Goal: Entertainment & Leisure: Consume media (video, audio)

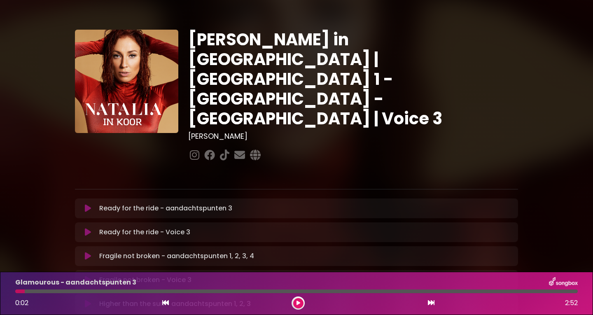
scroll to position [518, 0]
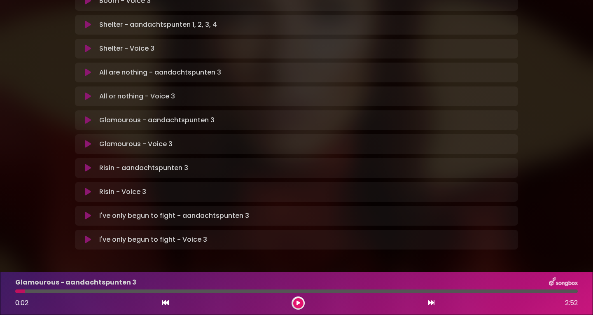
click at [88, 92] on icon at bounding box center [88, 96] width 6 height 8
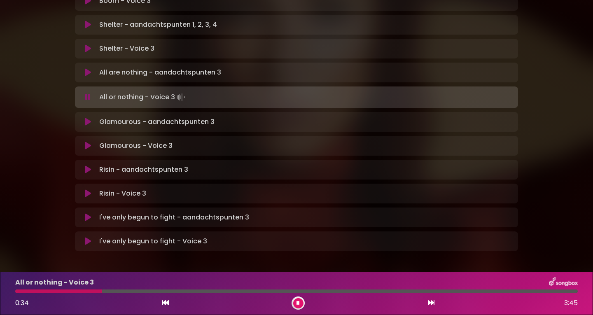
click at [297, 303] on icon at bounding box center [297, 302] width 3 height 5
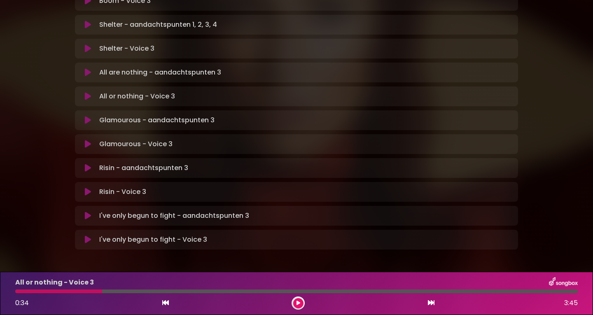
click at [67, 289] on div "All or nothing - Voice 3 0:34 3:45" at bounding box center [296, 293] width 572 height 33
click at [68, 289] on div at bounding box center [58, 291] width 87 height 4
click at [296, 300] on icon at bounding box center [298, 302] width 4 height 5
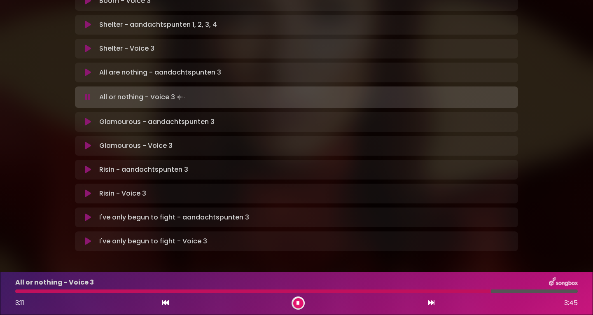
click at [296, 298] on div at bounding box center [297, 302] width 13 height 13
click at [297, 299] on button at bounding box center [298, 303] width 10 height 10
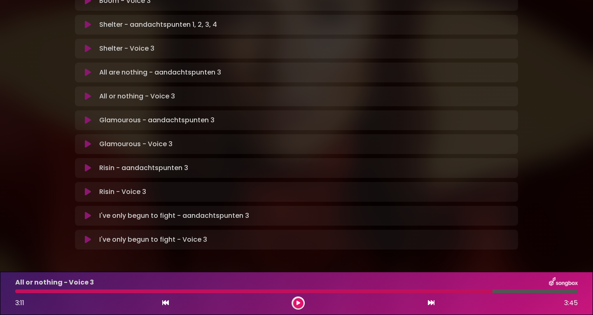
click at [297, 299] on button at bounding box center [298, 303] width 10 height 10
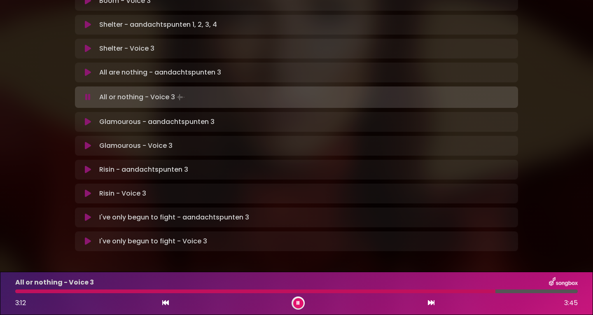
click at [297, 299] on button at bounding box center [298, 303] width 10 height 10
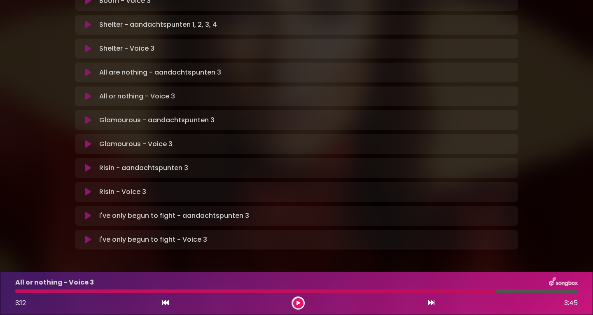
click at [297, 299] on button at bounding box center [298, 303] width 10 height 10
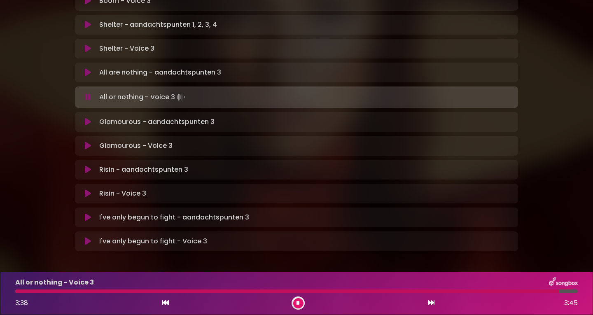
click at [19, 291] on div at bounding box center [286, 291] width 543 height 4
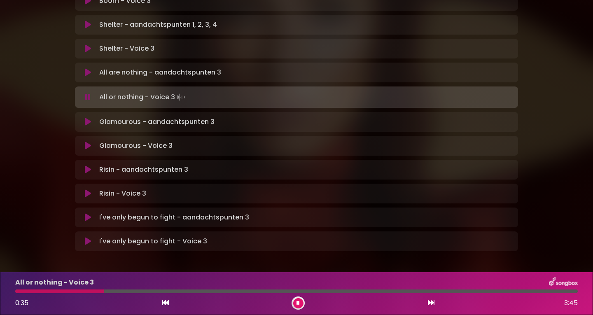
click at [68, 289] on div at bounding box center [59, 291] width 89 height 4
click at [22, 289] on div "All or nothing - Voice 3 0:32 3:45" at bounding box center [296, 293] width 572 height 33
click at [21, 289] on div at bounding box center [56, 291] width 83 height 4
click at [302, 300] on div at bounding box center [297, 302] width 13 height 13
click at [299, 300] on button at bounding box center [298, 303] width 10 height 10
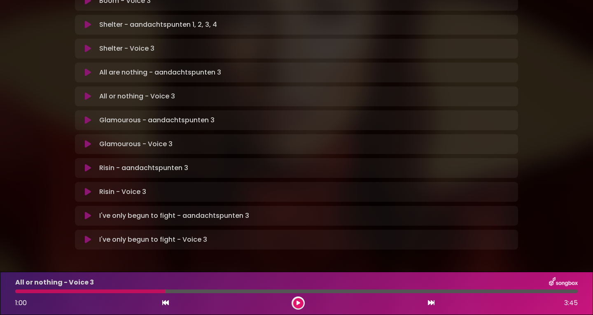
click at [299, 300] on icon at bounding box center [298, 302] width 4 height 5
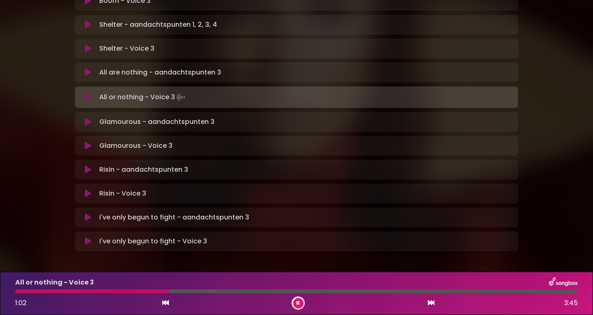
click at [116, 290] on div at bounding box center [92, 291] width 154 height 4
click at [207, 292] on div at bounding box center [135, 291] width 241 height 4
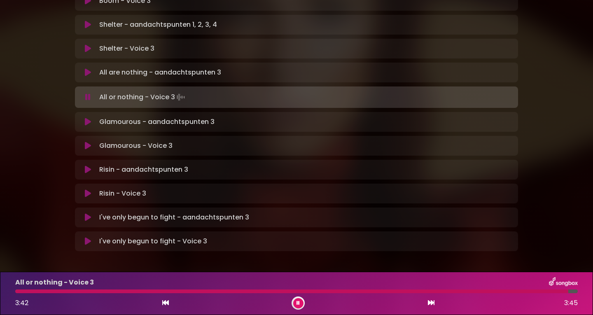
click at [21, 292] on div at bounding box center [291, 291] width 553 height 4
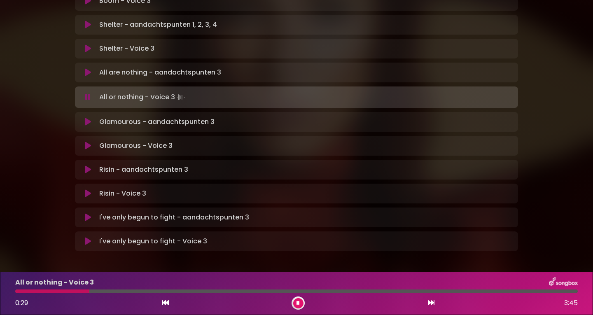
click at [299, 303] on icon at bounding box center [297, 302] width 3 height 5
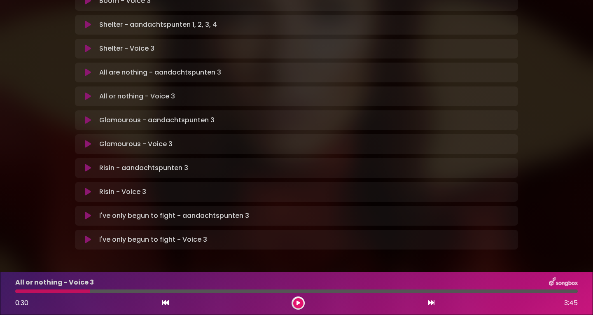
click at [58, 291] on div at bounding box center [52, 291] width 75 height 4
click at [60, 293] on div "All or nothing - Voice 3 0:30 3:45" at bounding box center [296, 293] width 572 height 33
click at [59, 291] on div at bounding box center [52, 291] width 75 height 4
click at [296, 299] on button at bounding box center [298, 303] width 10 height 10
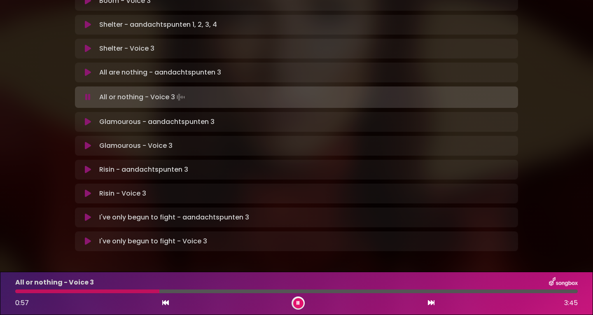
click at [86, 289] on div "All or nothing - Voice 3 0:57 3:45" at bounding box center [296, 293] width 572 height 33
click at [87, 291] on div at bounding box center [88, 291] width 146 height 4
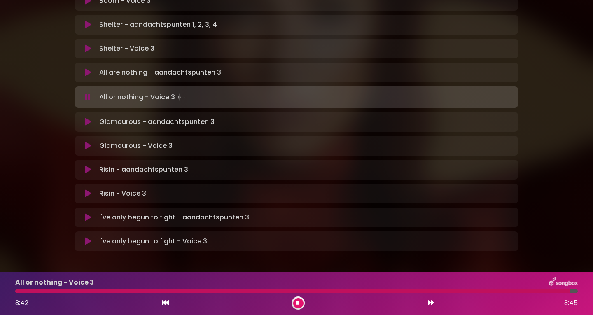
click at [21, 291] on div at bounding box center [292, 291] width 555 height 4
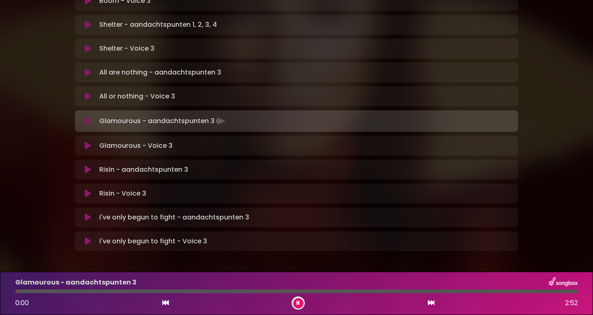
click at [85, 142] on icon at bounding box center [88, 146] width 6 height 8
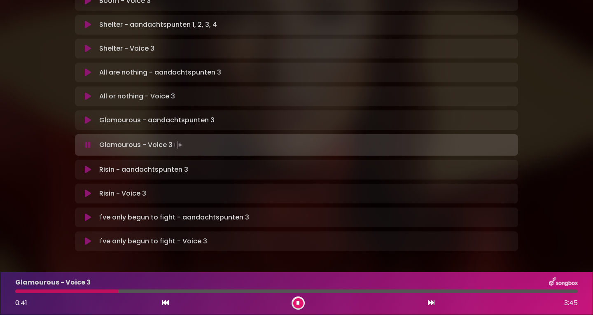
click at [25, 290] on div at bounding box center [66, 291] width 103 height 4
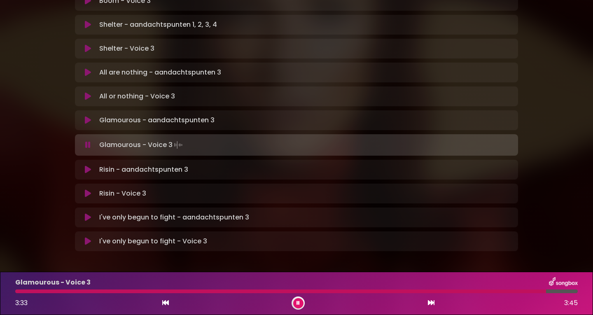
click at [23, 291] on div at bounding box center [280, 291] width 530 height 4
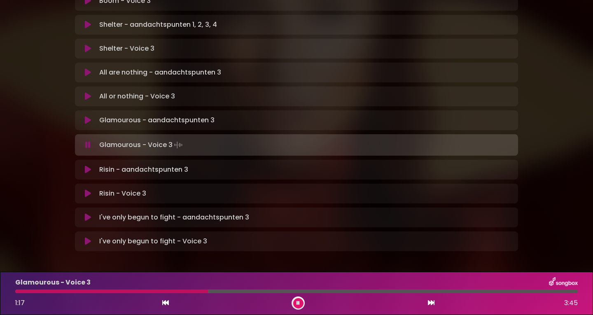
click at [178, 291] on div at bounding box center [111, 291] width 193 height 4
click at [188, 290] on div at bounding box center [110, 291] width 191 height 4
click at [185, 290] on div at bounding box center [113, 291] width 197 height 4
click at [185, 290] on div at bounding box center [112, 291] width 195 height 4
click at [186, 291] on div at bounding box center [112, 291] width 195 height 4
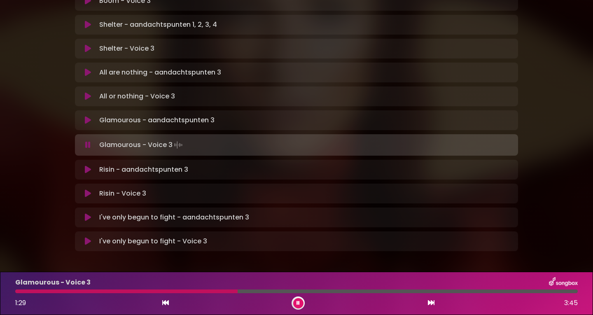
click at [184, 289] on div at bounding box center [126, 291] width 222 height 4
click at [344, 290] on div at bounding box center [195, 291] width 361 height 4
click at [335, 292] on div at bounding box center [181, 291] width 332 height 4
click at [327, 289] on div at bounding box center [177, 291] width 324 height 4
click at [326, 290] on div at bounding box center [195, 291] width 361 height 4
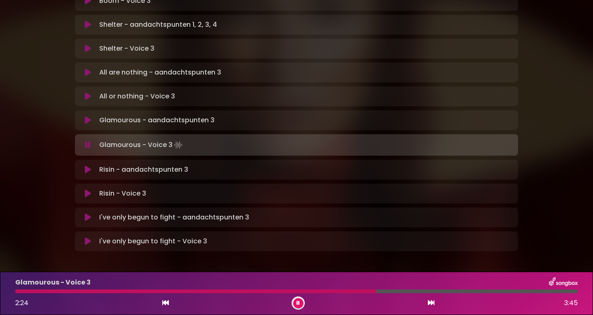
click at [324, 290] on div at bounding box center [195, 291] width 361 height 4
click at [324, 290] on div at bounding box center [195, 291] width 360 height 4
click at [339, 287] on div "Glamourous - Voice 3" at bounding box center [296, 282] width 572 height 11
click at [336, 290] on div at bounding box center [193, 291] width 356 height 4
click at [337, 291] on div at bounding box center [188, 291] width 347 height 4
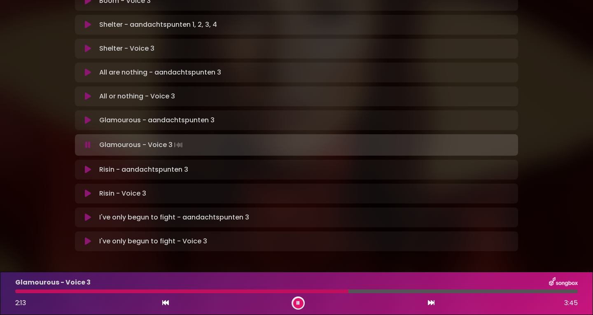
click at [332, 290] on div at bounding box center [181, 291] width 333 height 4
click at [332, 290] on div at bounding box center [195, 291] width 361 height 4
click at [332, 290] on div at bounding box center [190, 291] width 351 height 4
click at [332, 290] on div at bounding box center [189, 291] width 348 height 4
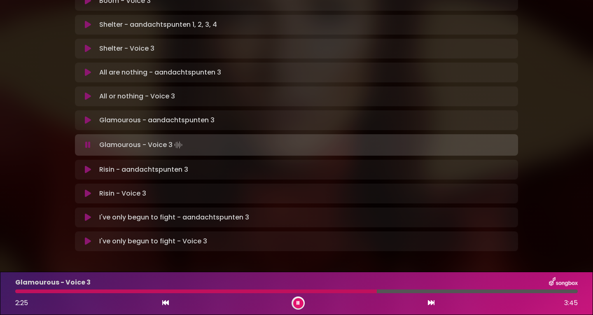
click at [332, 290] on div at bounding box center [195, 291] width 361 height 4
click at [332, 290] on div at bounding box center [198, 291] width 367 height 4
click at [294, 300] on button at bounding box center [298, 303] width 10 height 10
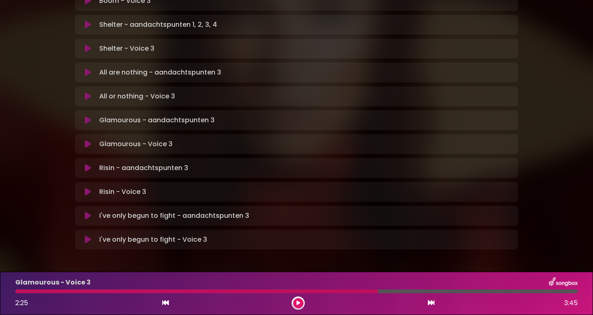
click at [329, 290] on div at bounding box center [196, 291] width 363 height 4
click at [294, 301] on button at bounding box center [298, 303] width 10 height 10
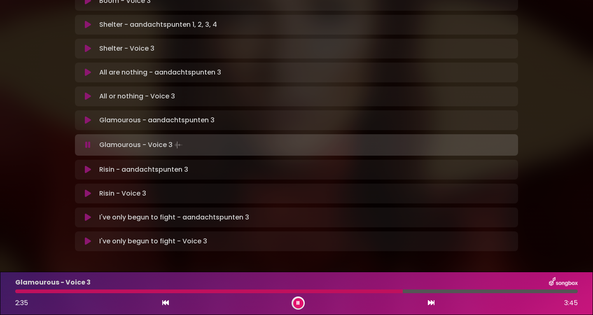
click at [86, 237] on icon at bounding box center [88, 241] width 6 height 8
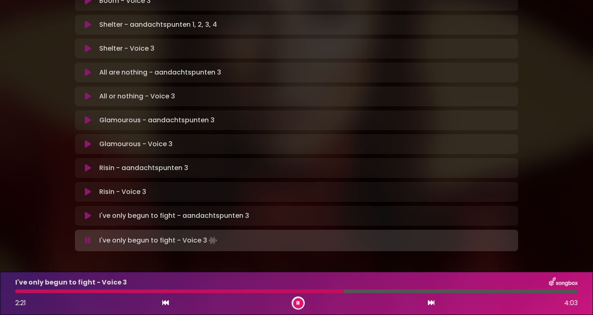
click at [307, 293] on div at bounding box center [179, 291] width 328 height 4
click at [314, 291] on div at bounding box center [190, 291] width 351 height 4
click at [314, 291] on div at bounding box center [186, 291] width 342 height 4
click at [318, 291] on div at bounding box center [179, 291] width 329 height 4
click at [318, 291] on div at bounding box center [186, 291] width 342 height 4
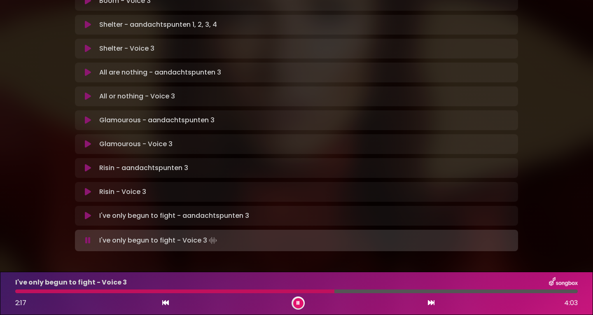
click at [318, 291] on div at bounding box center [174, 291] width 319 height 4
click at [318, 291] on div at bounding box center [179, 291] width 328 height 4
click at [318, 291] on div at bounding box center [179, 291] width 329 height 4
click at [318, 291] on div at bounding box center [189, 291] width 348 height 4
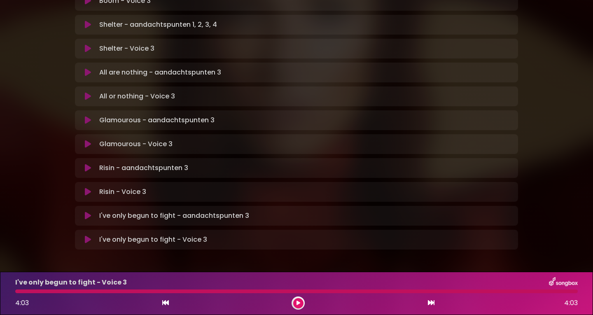
click at [22, 291] on div at bounding box center [296, 291] width 562 height 4
click at [295, 300] on button at bounding box center [298, 303] width 10 height 10
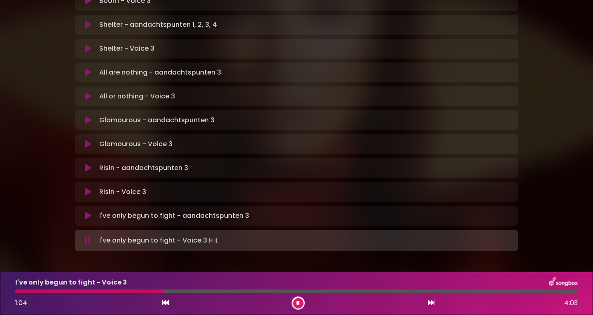
click at [28, 290] on div at bounding box center [89, 291] width 148 height 4
click at [133, 291] on div at bounding box center [87, 291] width 144 height 4
click at [311, 290] on div at bounding box center [192, 291] width 355 height 4
click at [311, 290] on div at bounding box center [179, 291] width 328 height 4
click at [320, 290] on div at bounding box center [191, 291] width 353 height 4
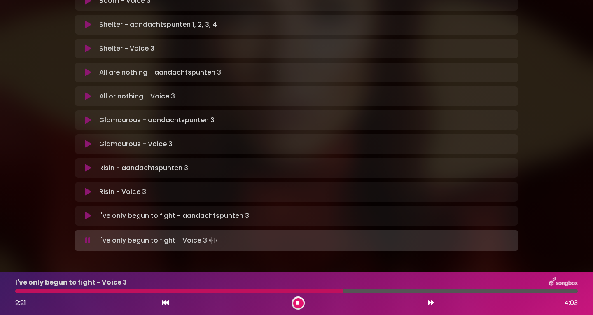
click at [320, 290] on div at bounding box center [178, 291] width 327 height 4
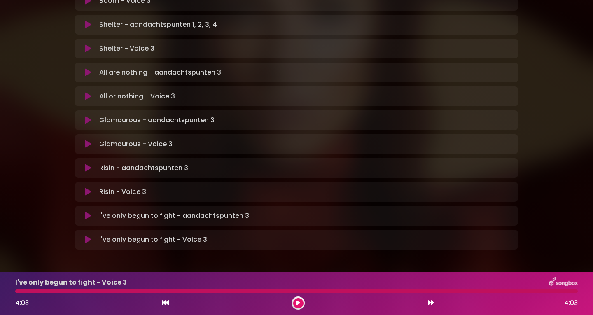
click at [296, 300] on button at bounding box center [298, 303] width 10 height 10
